Goal: Answer question/provide support

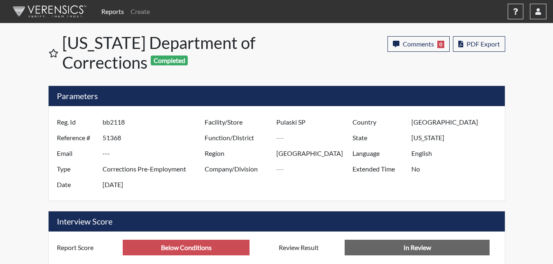
scroll to position [137, 342]
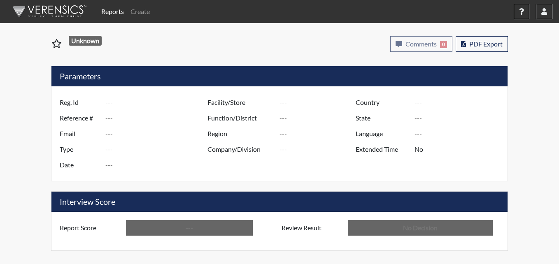
type input "bf7648"
type input "51351"
type input "---"
type input "Corrections Pre-Employment"
type input "[DATE]"
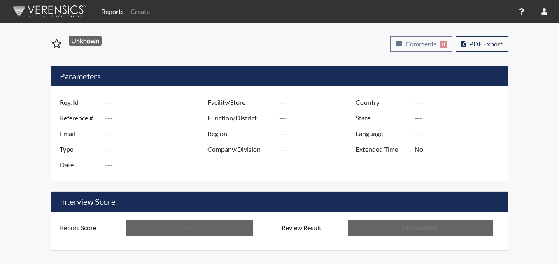
type input "Pulaski SP"
type input "[GEOGRAPHIC_DATA]"
type input "[US_STATE]"
type input "English"
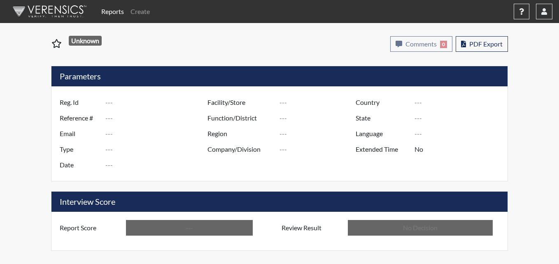
type input "Below Conditions"
type input "In Review"
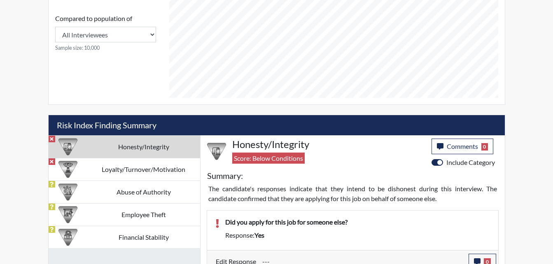
scroll to position [412, 0]
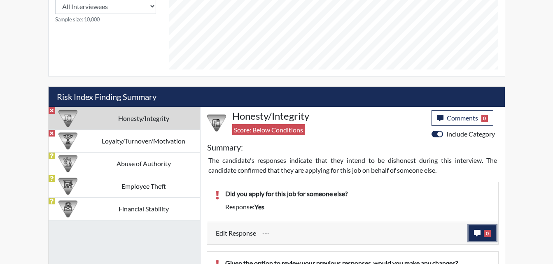
click at [476, 233] on icon "button" at bounding box center [477, 233] width 7 height 7
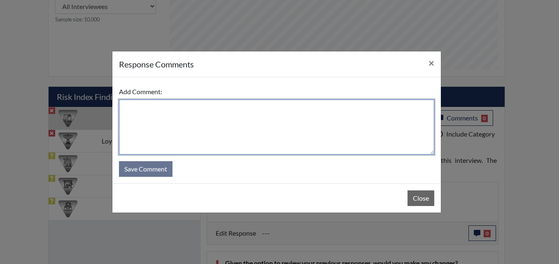
click at [172, 125] on textarea at bounding box center [276, 127] width 315 height 55
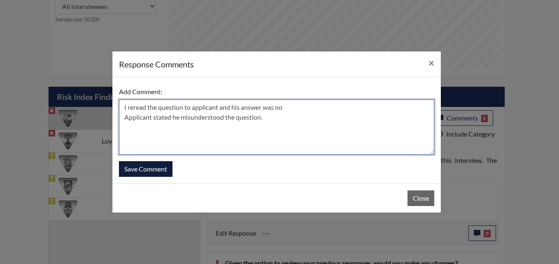
type textarea "I reread the question to applicant and his answer was no Applicant stated he mi…"
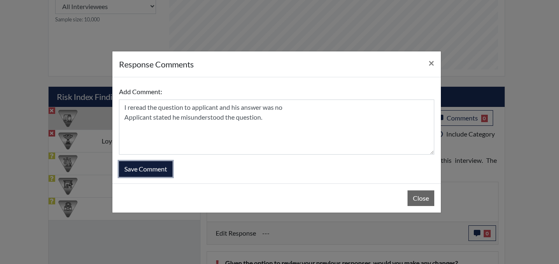
click at [159, 168] on button "Save Comment" at bounding box center [146, 169] width 54 height 16
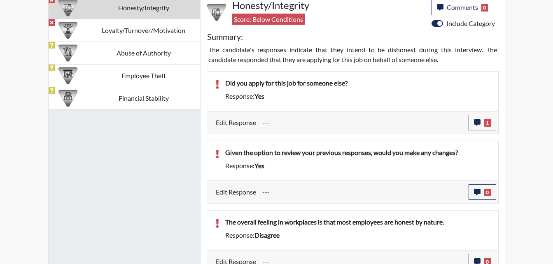
scroll to position [535, 0]
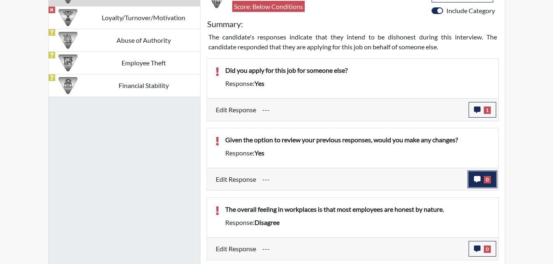
click at [477, 180] on icon "button" at bounding box center [477, 179] width 7 height 7
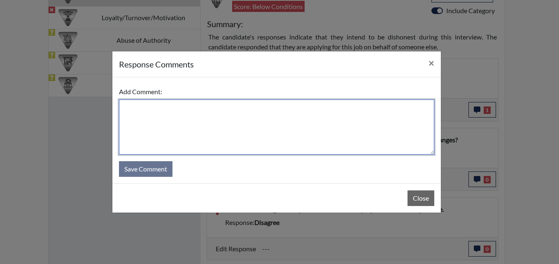
click at [142, 114] on textarea at bounding box center [276, 127] width 315 height 55
type textarea "R"
type textarea "r"
type textarea "R"
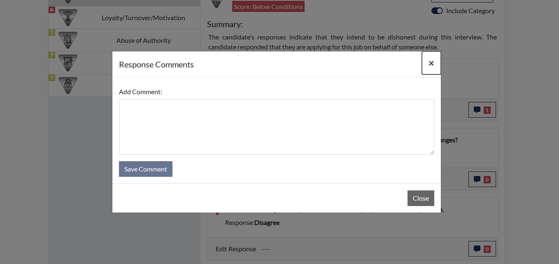
click at [435, 62] on button "×" at bounding box center [431, 62] width 19 height 23
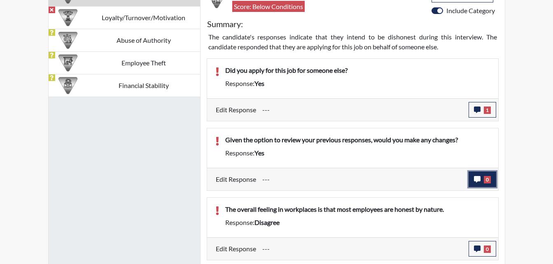
click at [476, 180] on icon "button" at bounding box center [477, 179] width 7 height 7
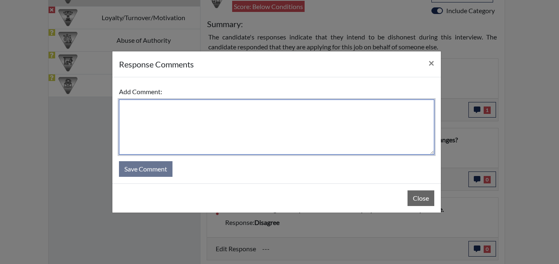
click at [151, 119] on textarea at bounding box center [276, 127] width 315 height 55
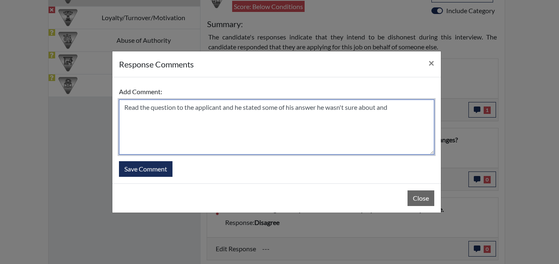
click at [390, 107] on textarea "Read the question to the applicant and he stated some of his answer he wasn't s…" at bounding box center [276, 127] width 315 height 55
type textarea "Read the question to the applicant and he stated some of his answer he wasn't s…"
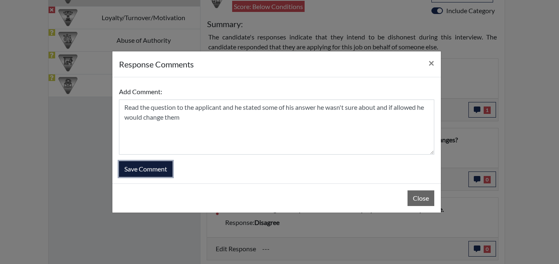
click at [162, 172] on button "Save Comment" at bounding box center [146, 169] width 54 height 16
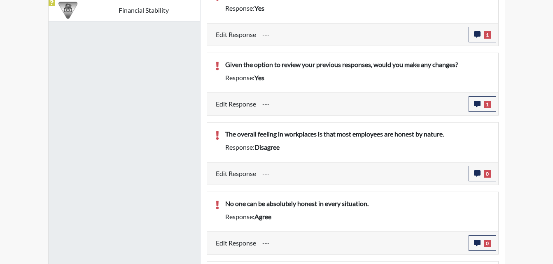
scroll to position [618, 0]
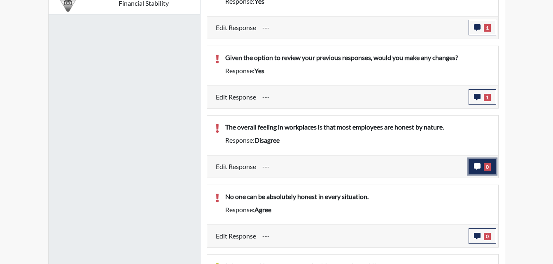
click at [478, 167] on icon "button" at bounding box center [477, 166] width 7 height 7
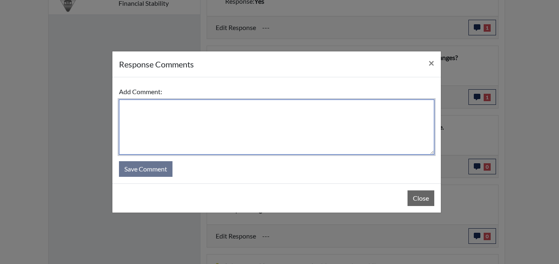
click at [189, 128] on textarea at bounding box center [276, 127] width 315 height 55
type textarea "r"
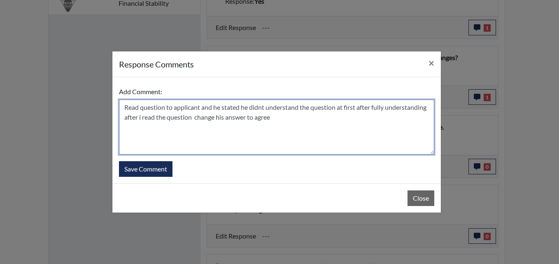
drag, startPoint x: 238, startPoint y: 117, endPoint x: 245, endPoint y: 118, distance: 6.6
click at [373, 108] on textarea "Read question to applicant and he stated he didn't understand the question at f…" at bounding box center [276, 127] width 315 height 55
click at [345, 108] on textarea "Read question to applicant and he stated he didn't understand the question at f…" at bounding box center [276, 127] width 315 height 55
click at [426, 107] on textarea "Read question to applicant and he stated he didn't understand the question at f…" at bounding box center [276, 127] width 315 height 55
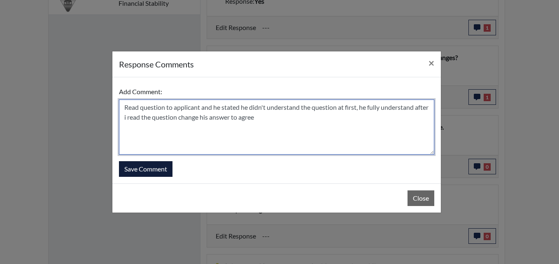
type textarea "Read question to applicant and he stated he didn't understand the question at f…"
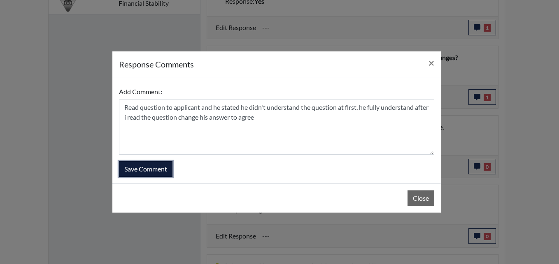
click at [154, 168] on button "Save Comment" at bounding box center [146, 169] width 54 height 16
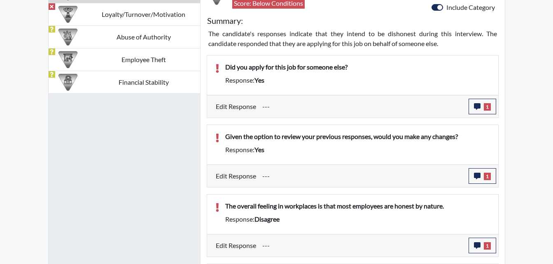
scroll to position [535, 0]
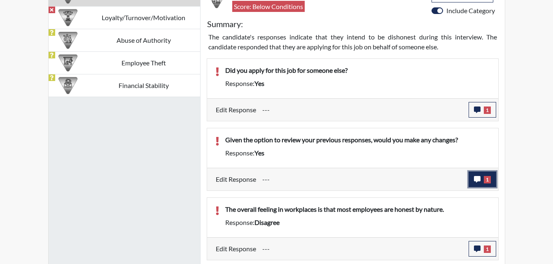
click at [476, 177] on icon "button" at bounding box center [477, 179] width 7 height 7
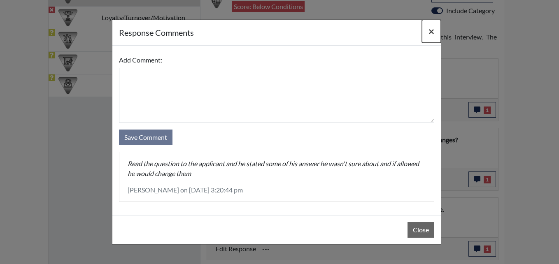
click at [429, 29] on span "×" at bounding box center [432, 31] width 6 height 12
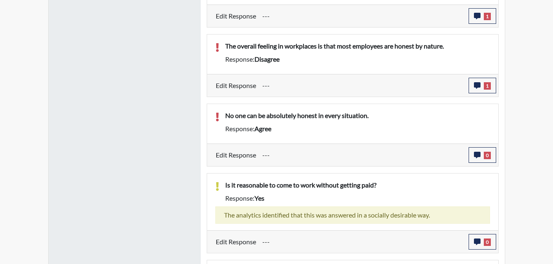
scroll to position [700, 0]
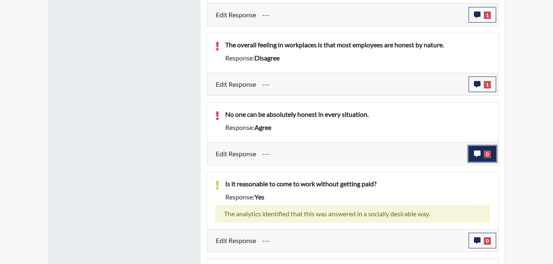
click at [478, 155] on icon "button" at bounding box center [477, 154] width 7 height 7
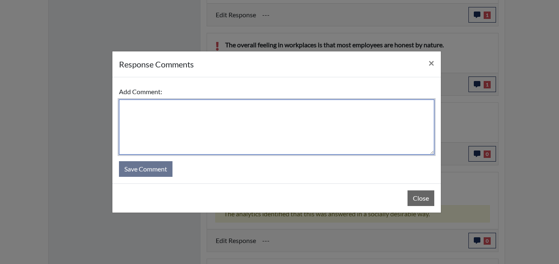
click at [134, 107] on textarea at bounding box center [276, 127] width 315 height 55
type textarea "We over statement with applicant and he stated"
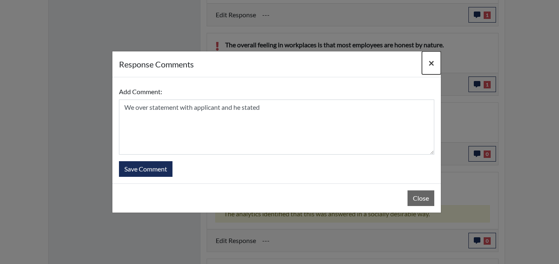
click at [432, 62] on span "×" at bounding box center [432, 63] width 6 height 12
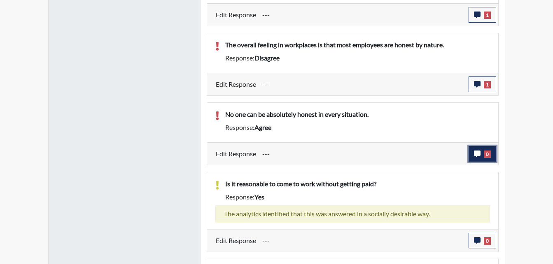
click at [475, 154] on icon "button" at bounding box center [477, 154] width 7 height 7
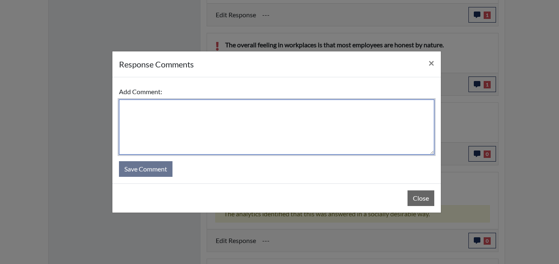
click at [145, 115] on textarea at bounding box center [276, 127] width 315 height 55
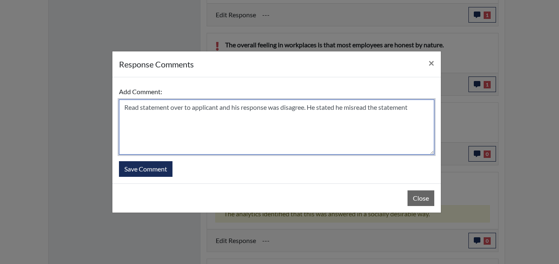
click at [137, 119] on textarea "Read statement over to applicant and his response was disagree. He stated he mi…" at bounding box center [276, 127] width 315 height 55
type textarea "Read statement over to applicant and his response was disagree. He stated he mi…"
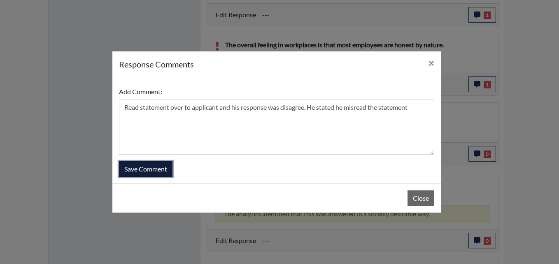
click at [156, 163] on button "Save Comment" at bounding box center [146, 169] width 54 height 16
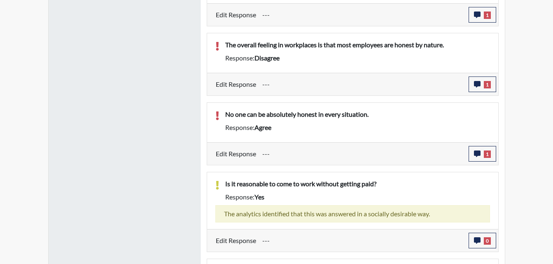
scroll to position [137, 342]
click at [476, 154] on icon "button" at bounding box center [477, 154] width 7 height 7
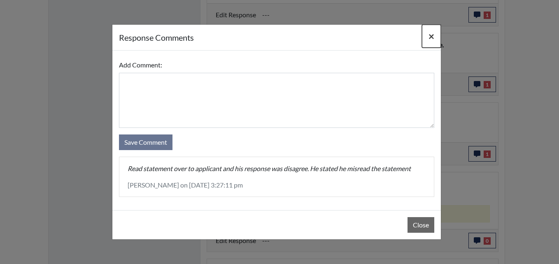
click at [433, 33] on span "×" at bounding box center [432, 36] width 6 height 12
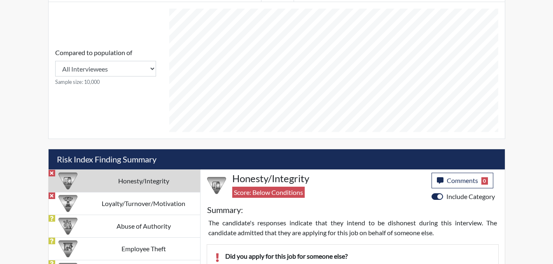
scroll to position [247, 0]
